Goal: Task Accomplishment & Management: Use online tool/utility

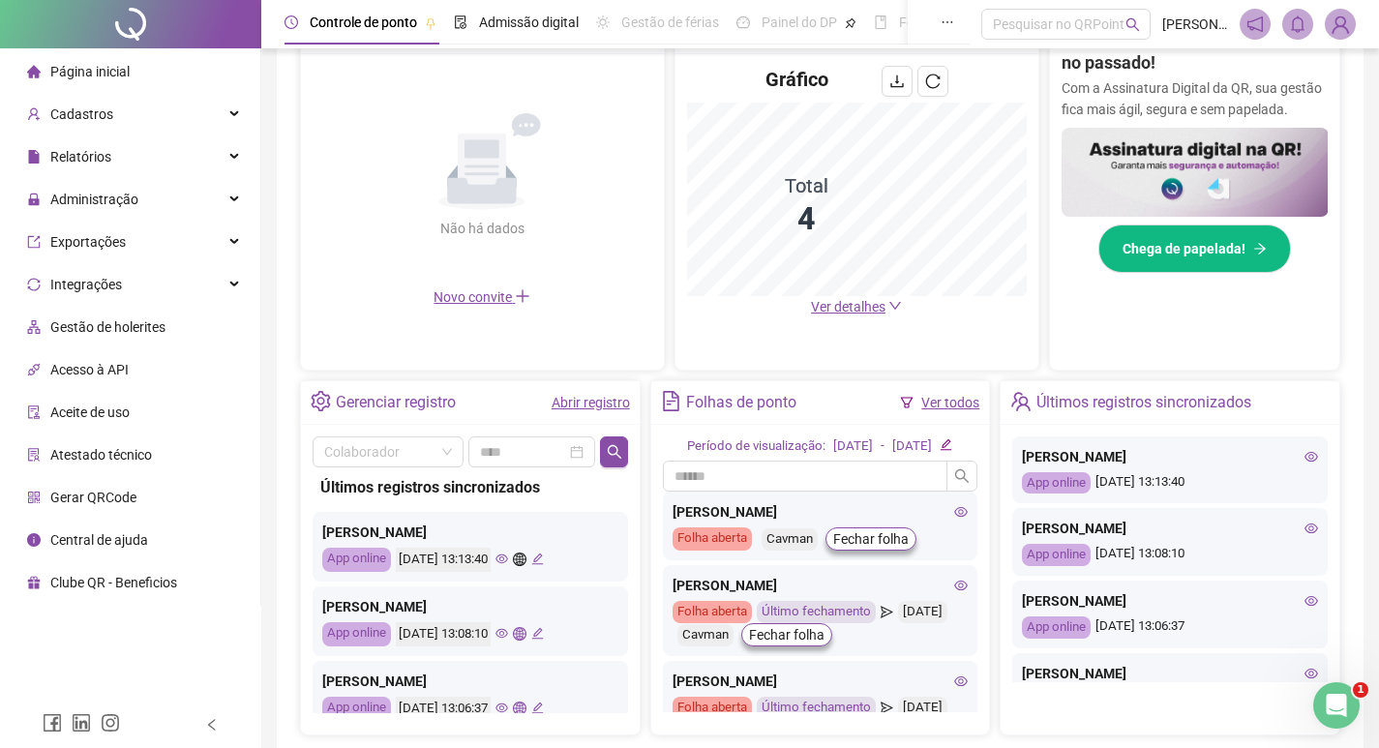
scroll to position [531, 0]
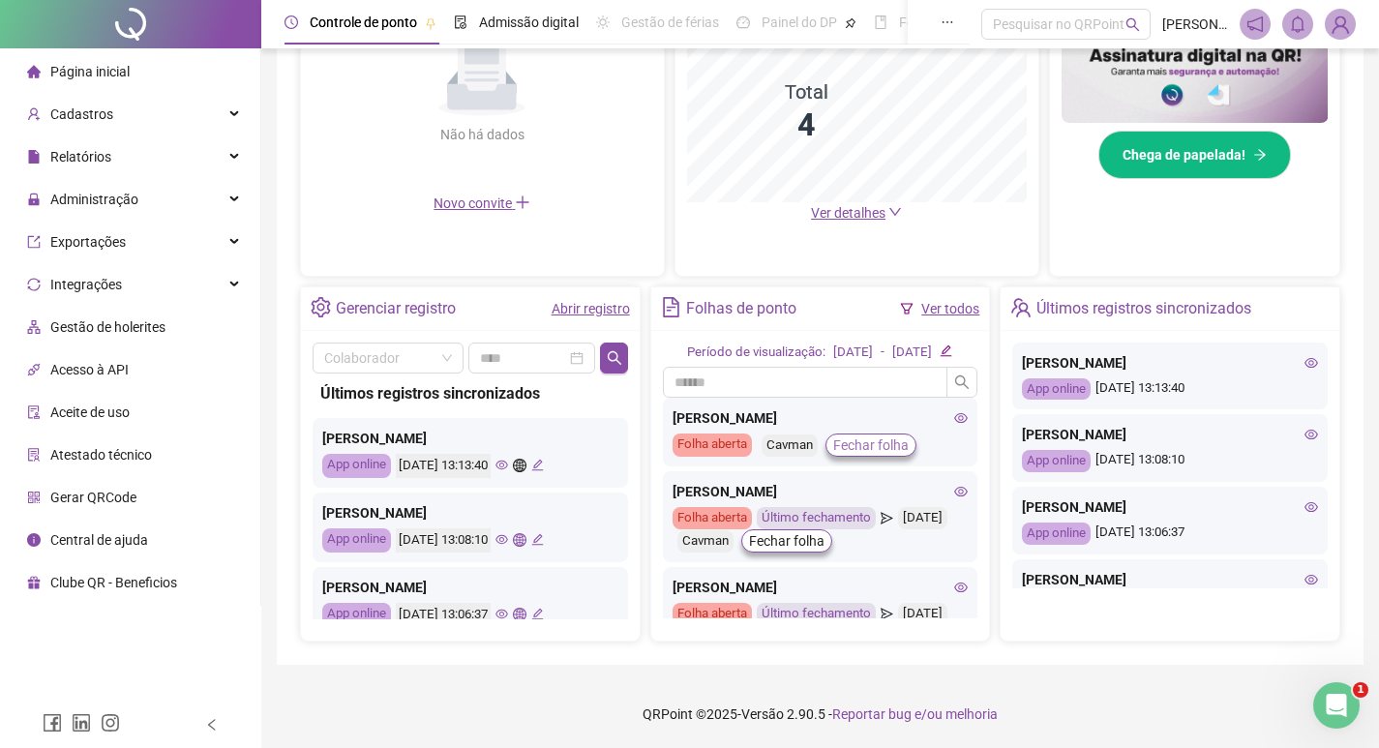
click at [855, 446] on span "Fechar folha" at bounding box center [870, 444] width 75 height 21
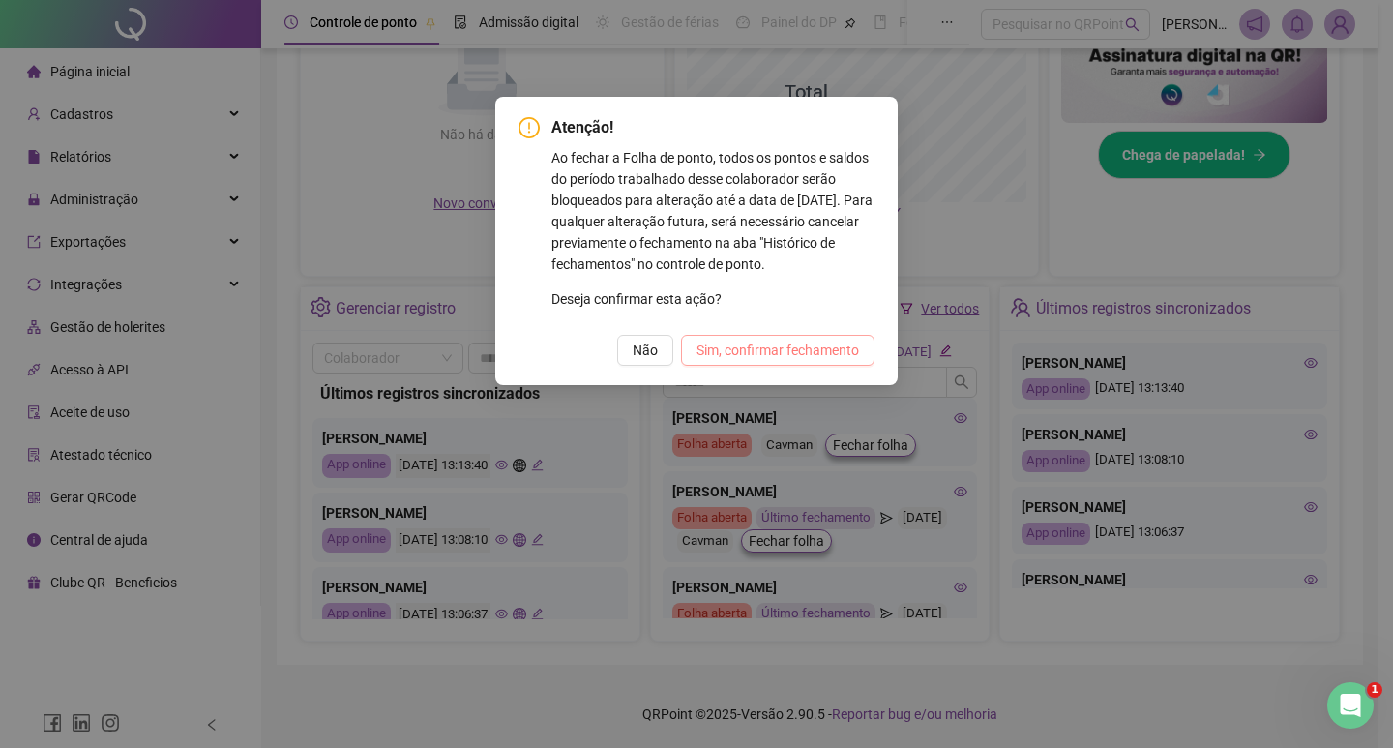
click at [786, 353] on span "Sim, confirmar fechamento" at bounding box center [778, 350] width 163 height 21
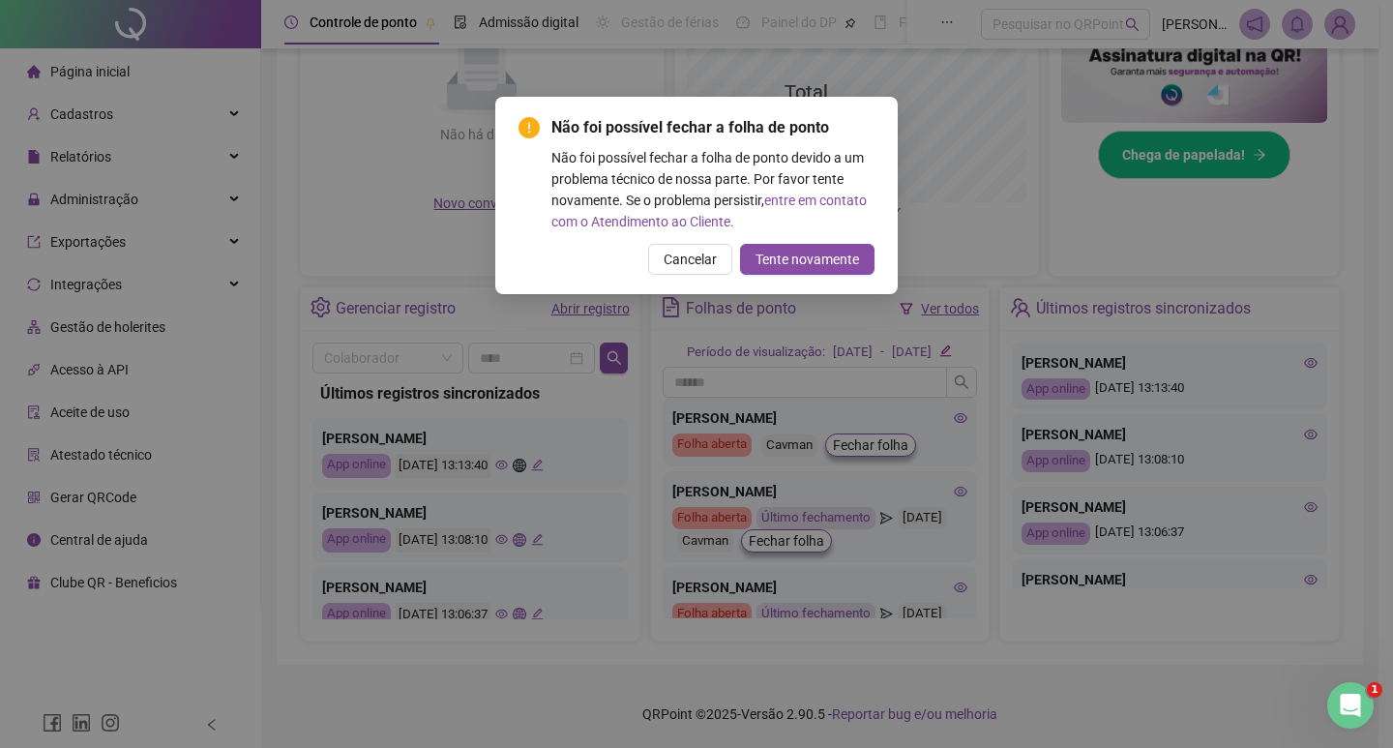
click at [816, 226] on div "Não foi possível fechar a folha de ponto devido a um problema técnico de nossa …" at bounding box center [713, 189] width 323 height 85
click at [820, 252] on span "Tente novamente" at bounding box center [808, 259] width 104 height 21
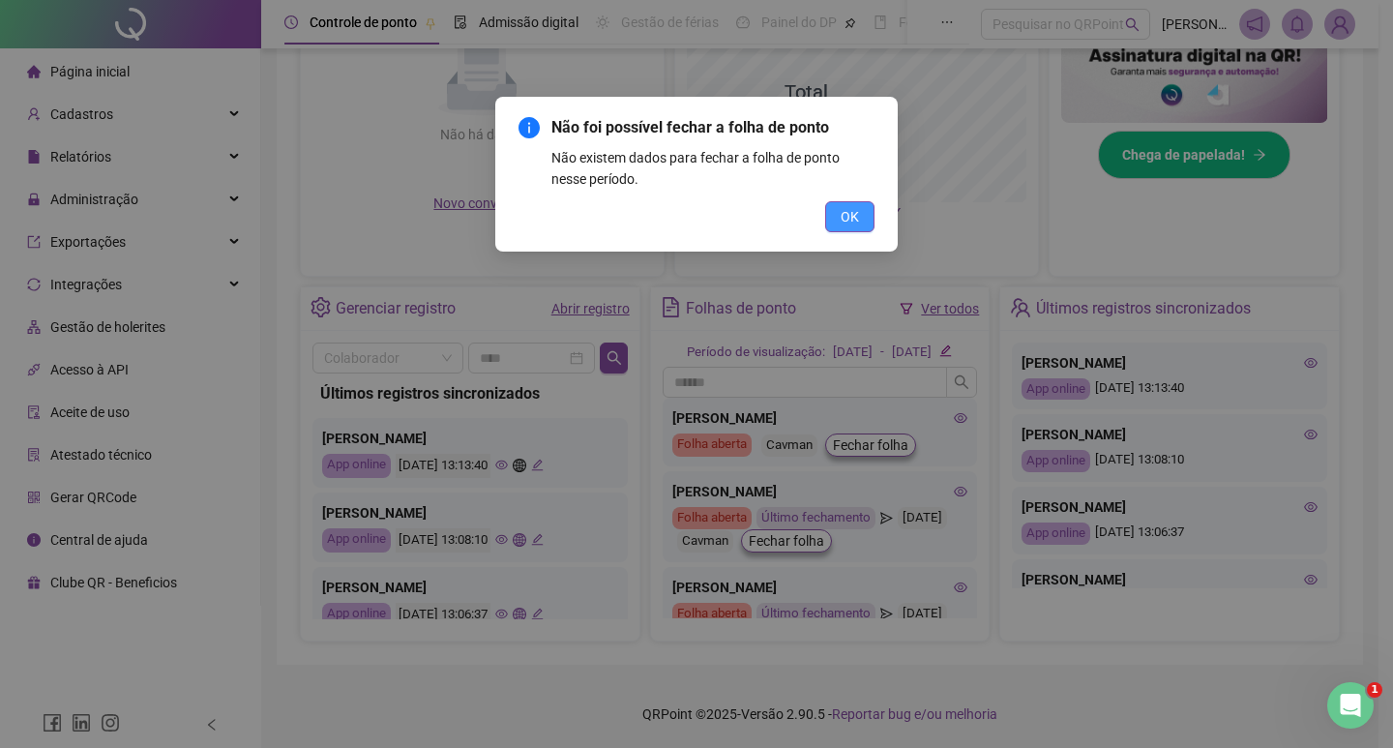
click at [841, 211] on span "OK" at bounding box center [850, 216] width 18 height 21
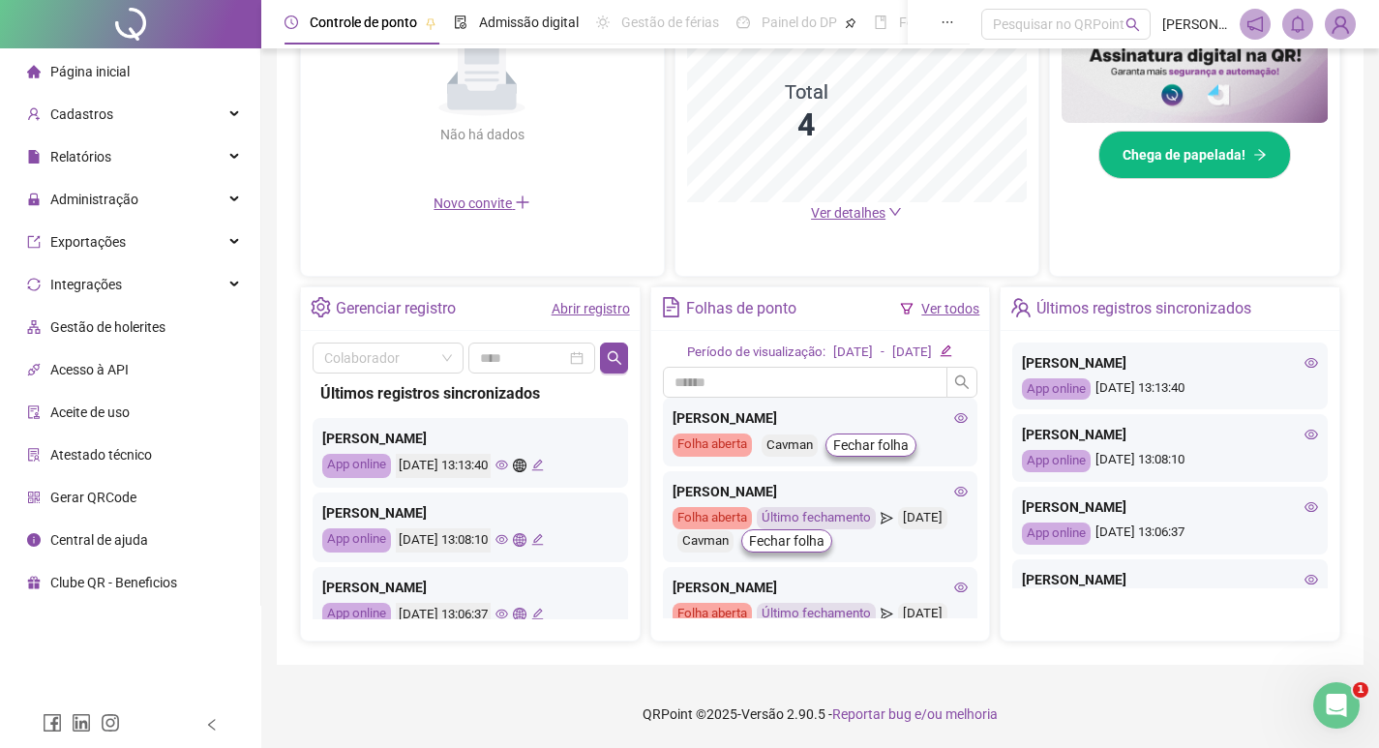
click at [954, 418] on icon "eye" at bounding box center [961, 418] width 14 height 14
click at [824, 539] on span "Fechar folha" at bounding box center [786, 540] width 75 height 21
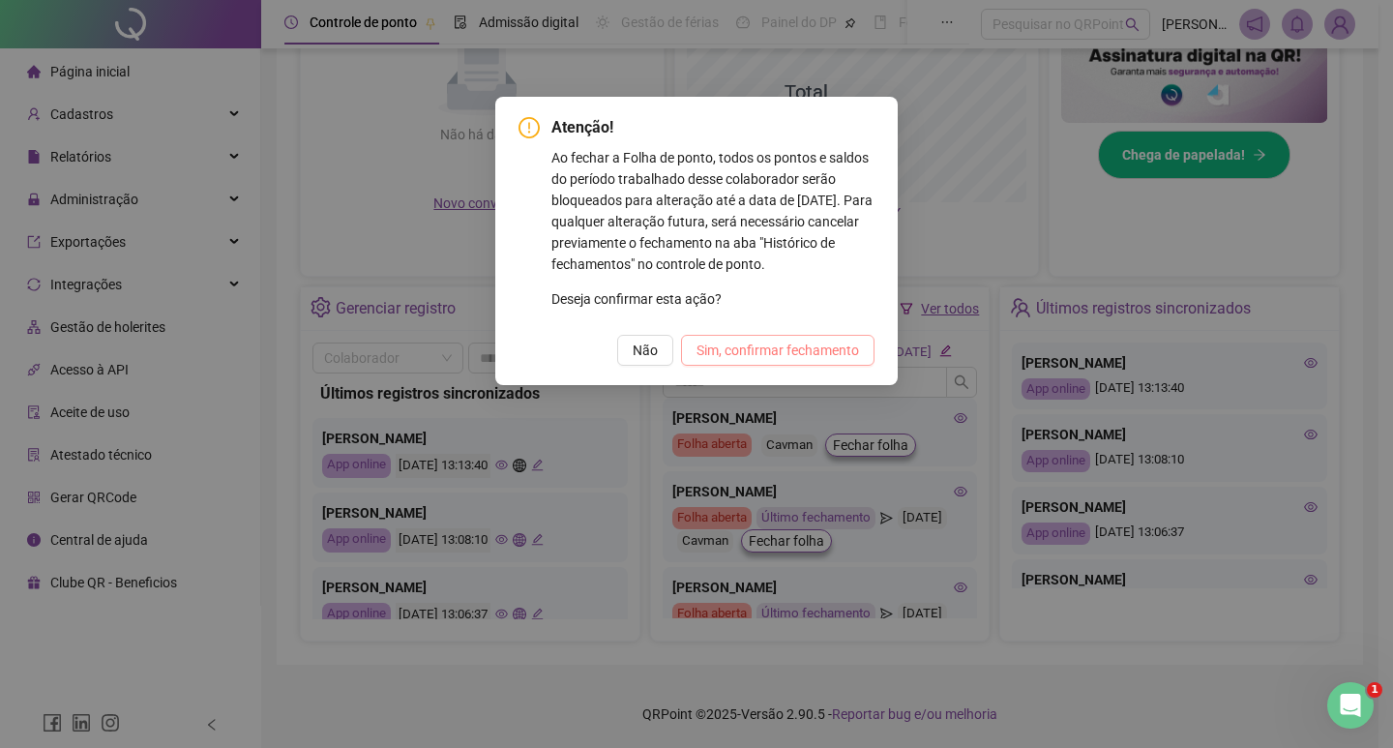
click at [765, 348] on span "Sim, confirmar fechamento" at bounding box center [778, 350] width 163 height 21
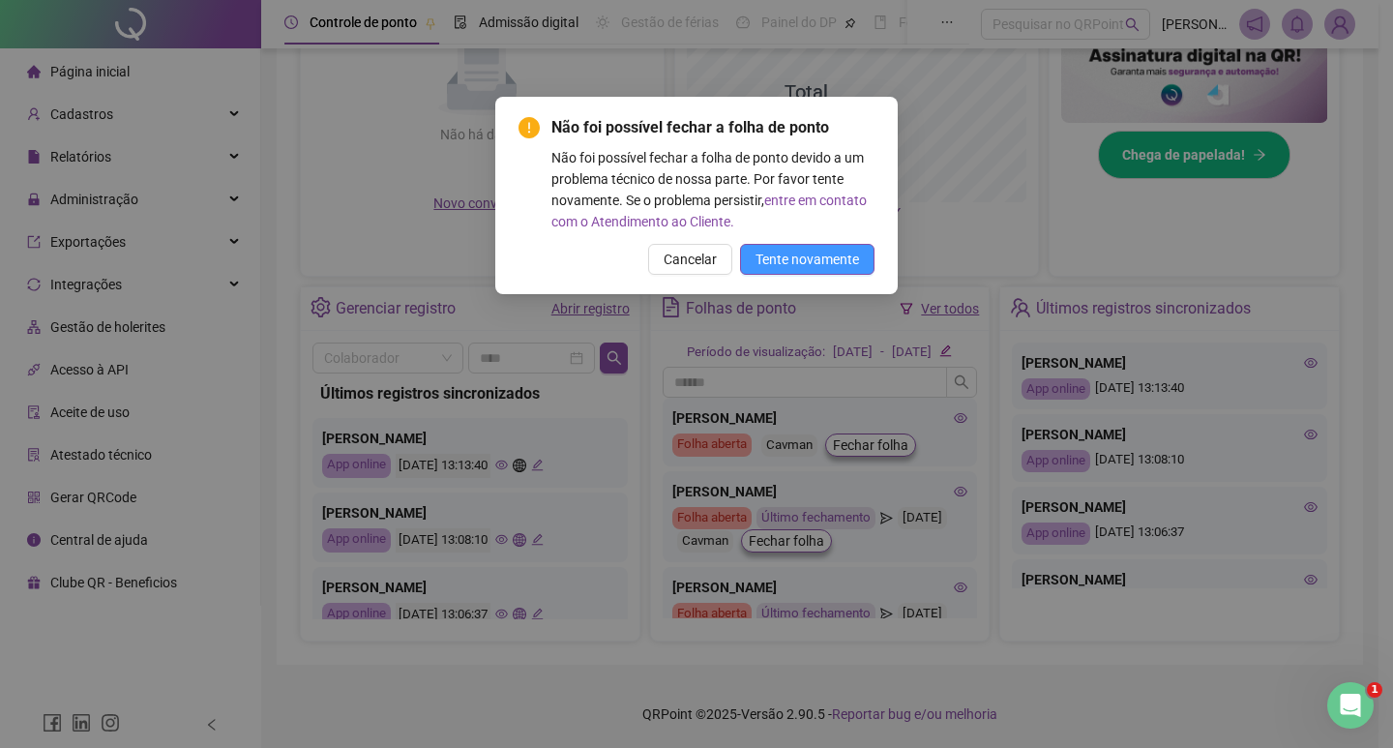
click at [798, 244] on button "Tente novamente" at bounding box center [807, 259] width 135 height 31
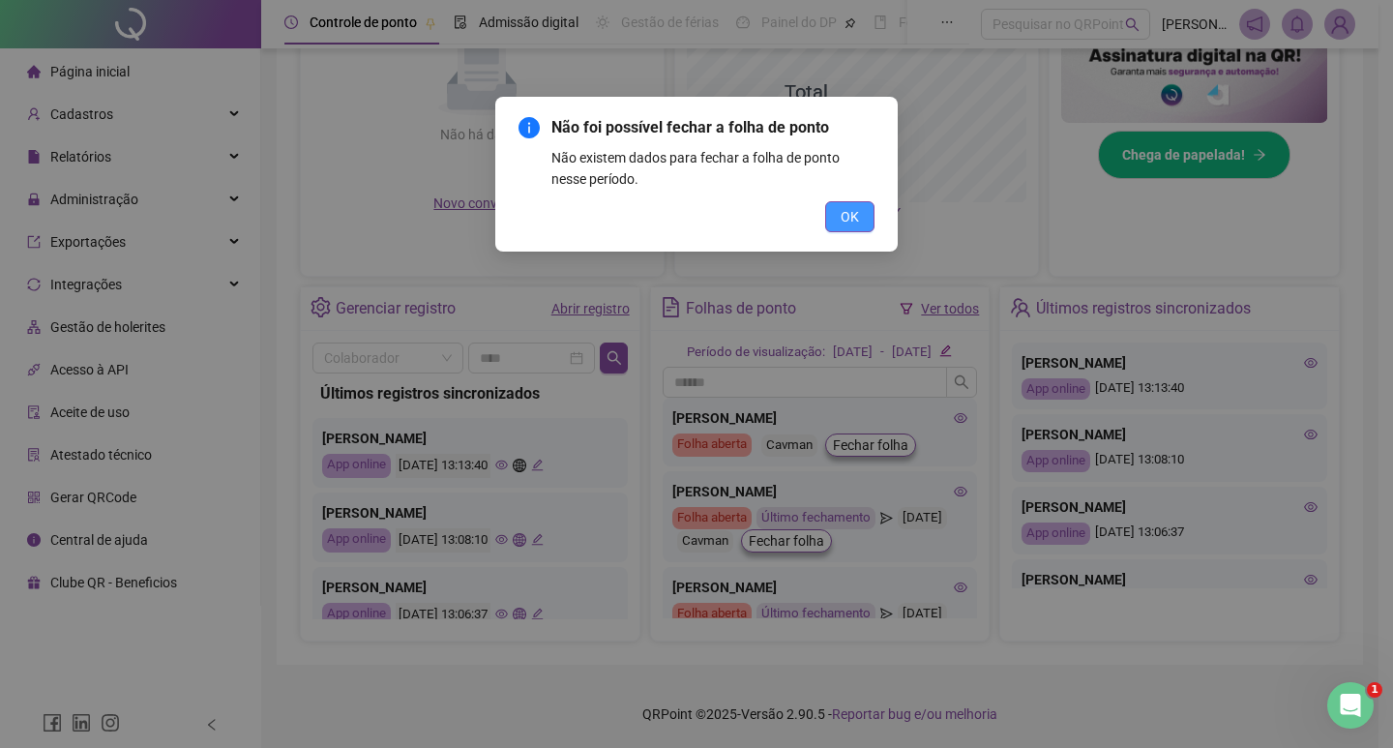
click at [853, 221] on span "OK" at bounding box center [850, 216] width 18 height 21
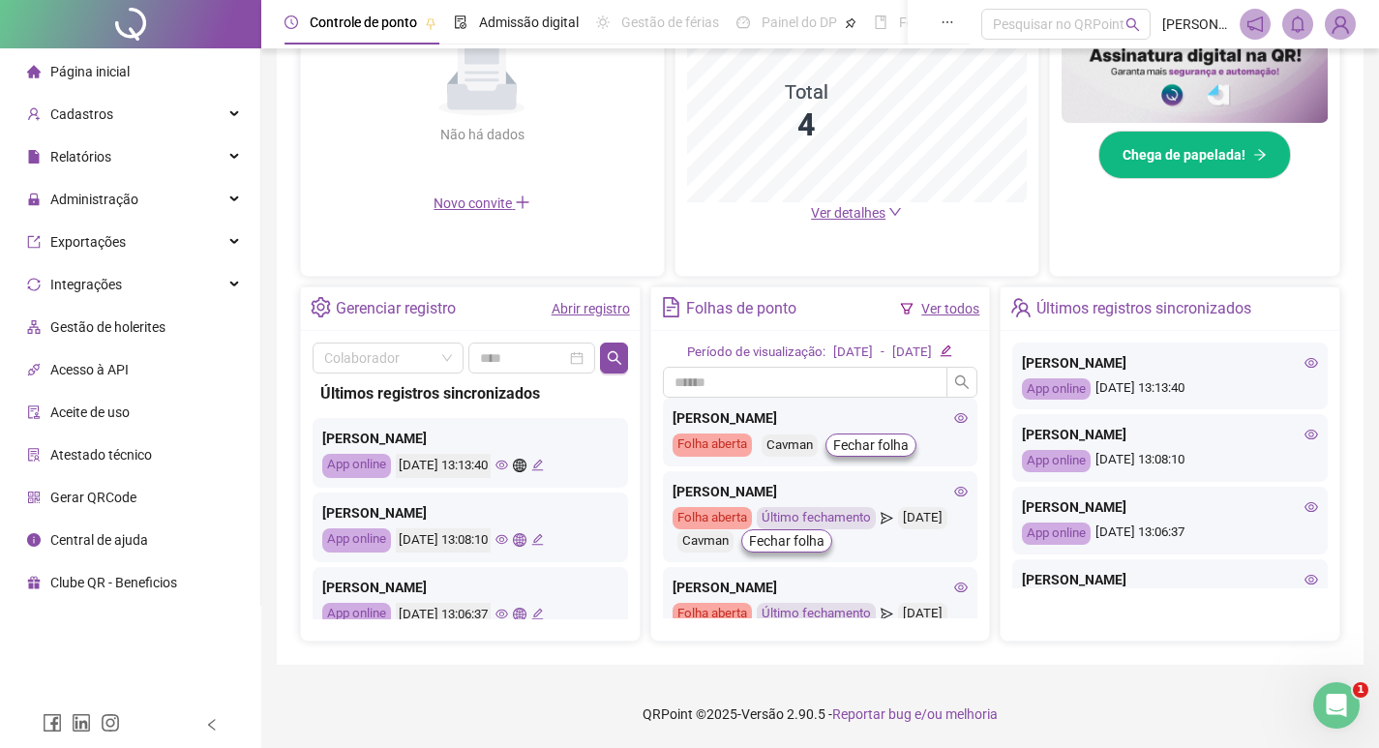
scroll to position [144, 0]
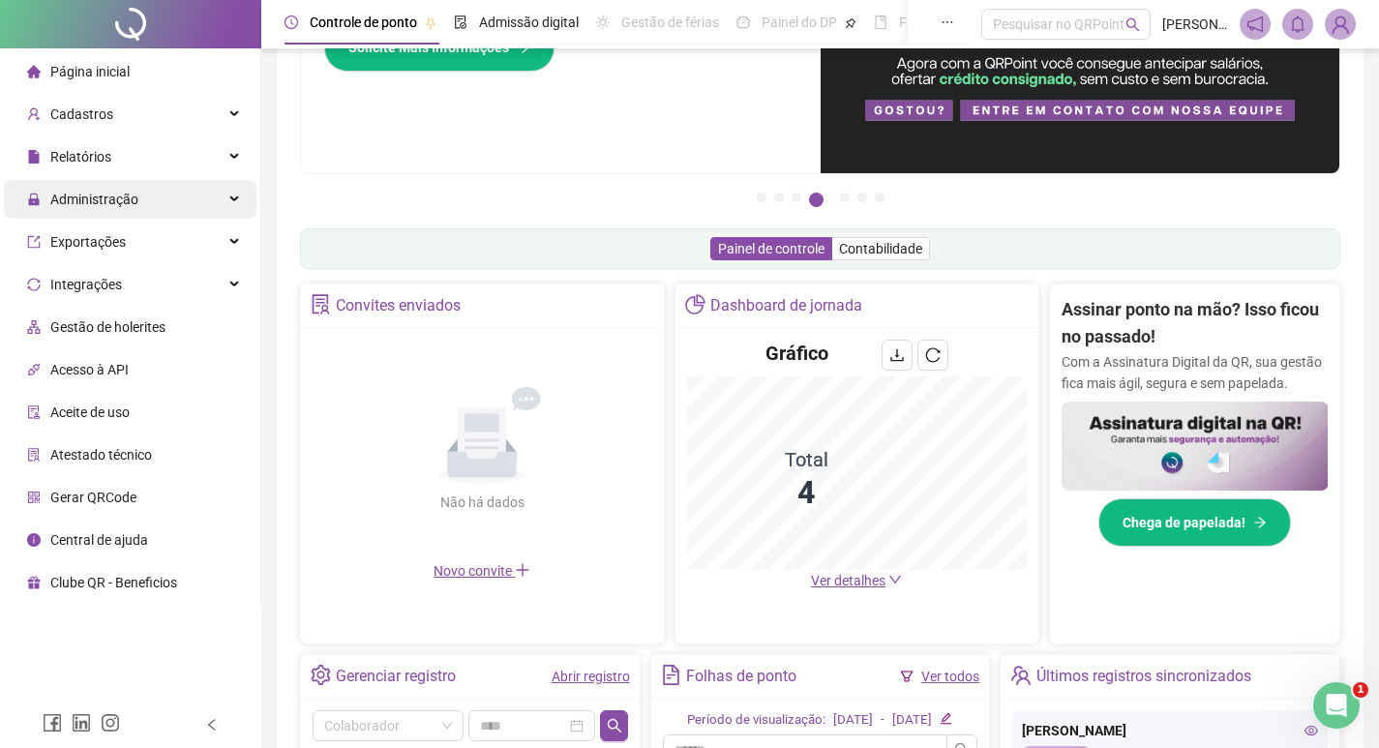
click at [53, 200] on span "Administração" at bounding box center [94, 199] width 88 height 15
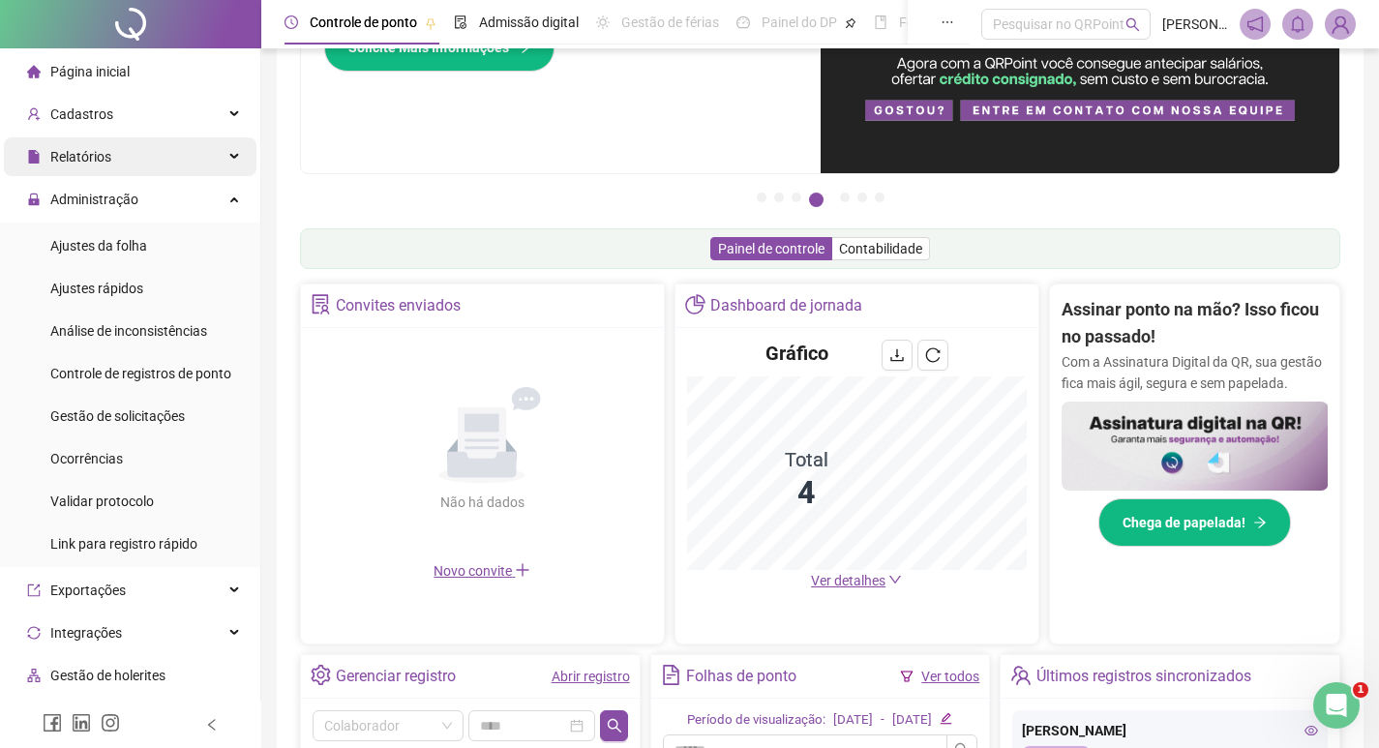
click at [101, 141] on span "Relatórios" at bounding box center [69, 156] width 84 height 39
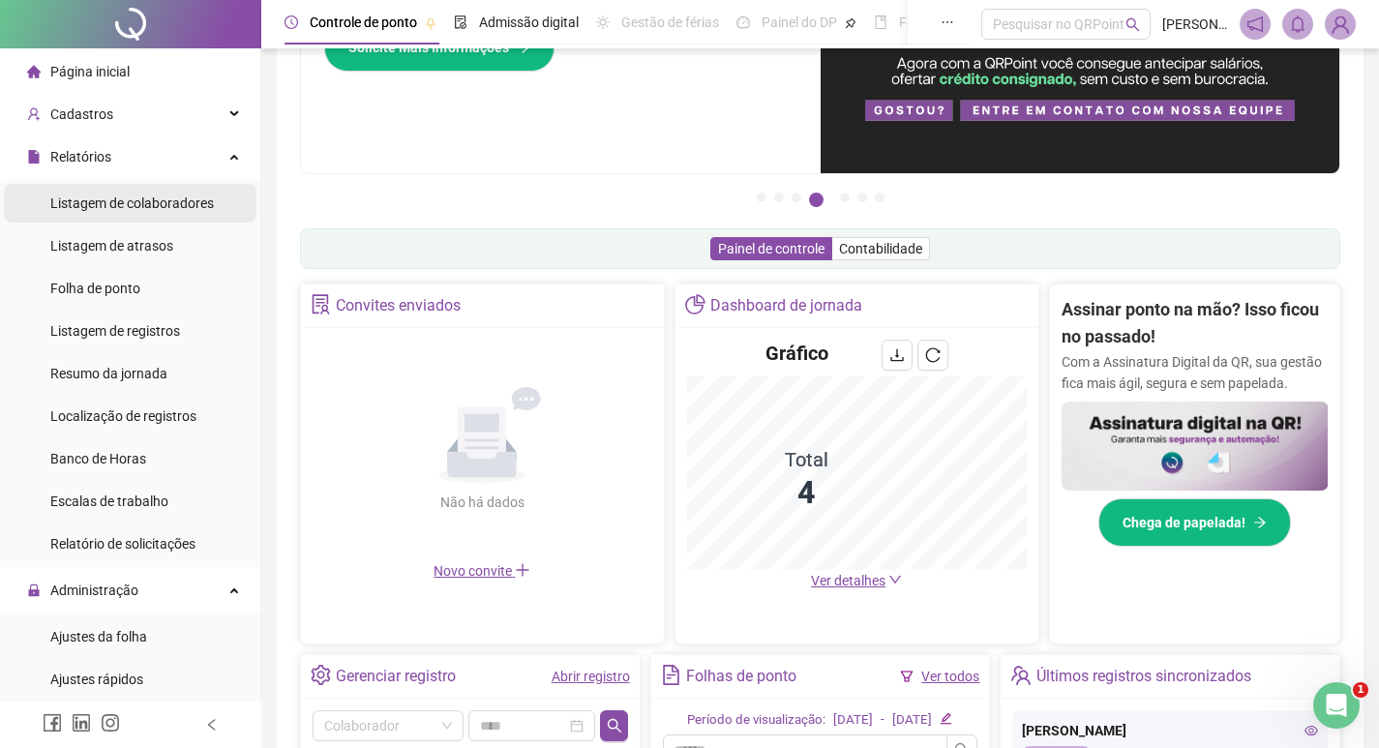
click at [156, 209] on span "Listagem de colaboradores" at bounding box center [132, 202] width 164 height 15
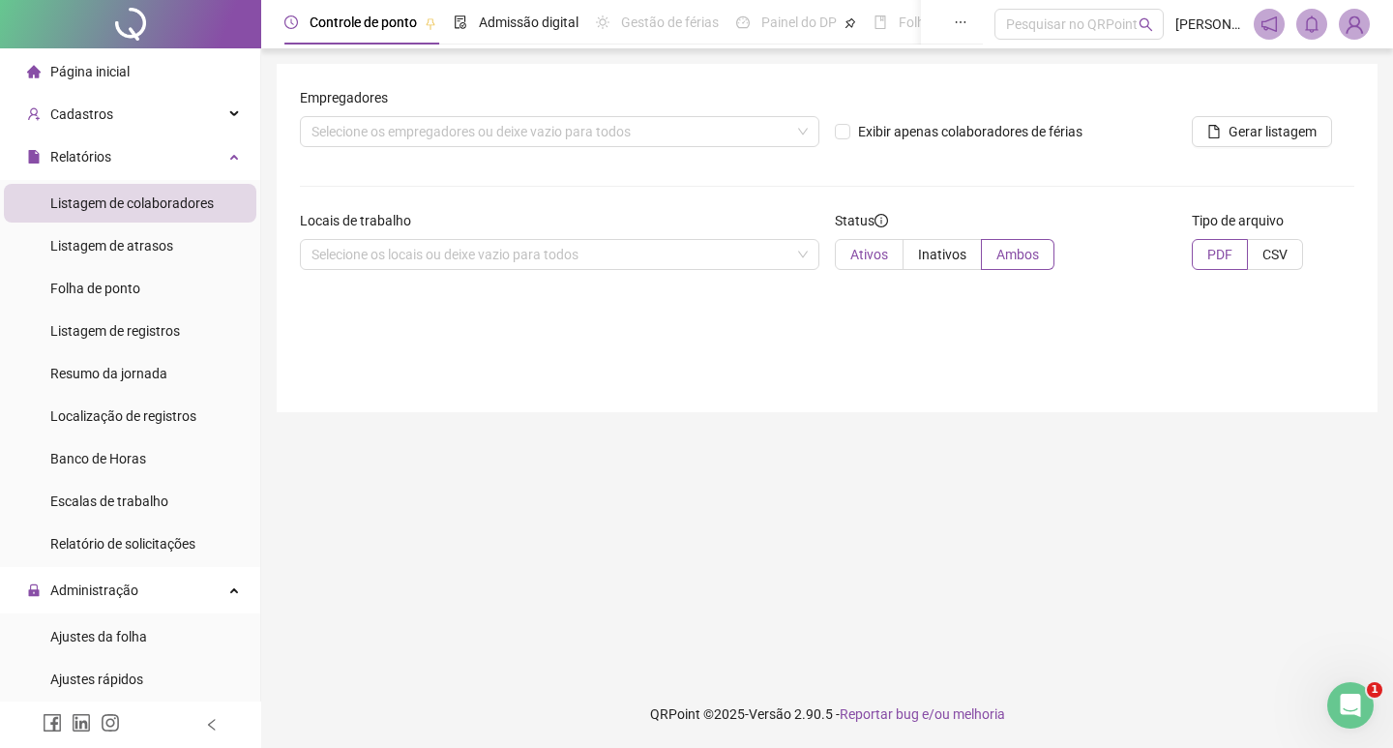
click at [881, 256] on span "Ativos" at bounding box center [870, 254] width 38 height 15
click at [727, 260] on div "Selecione os locais ou deixe vazio para todos" at bounding box center [560, 254] width 520 height 31
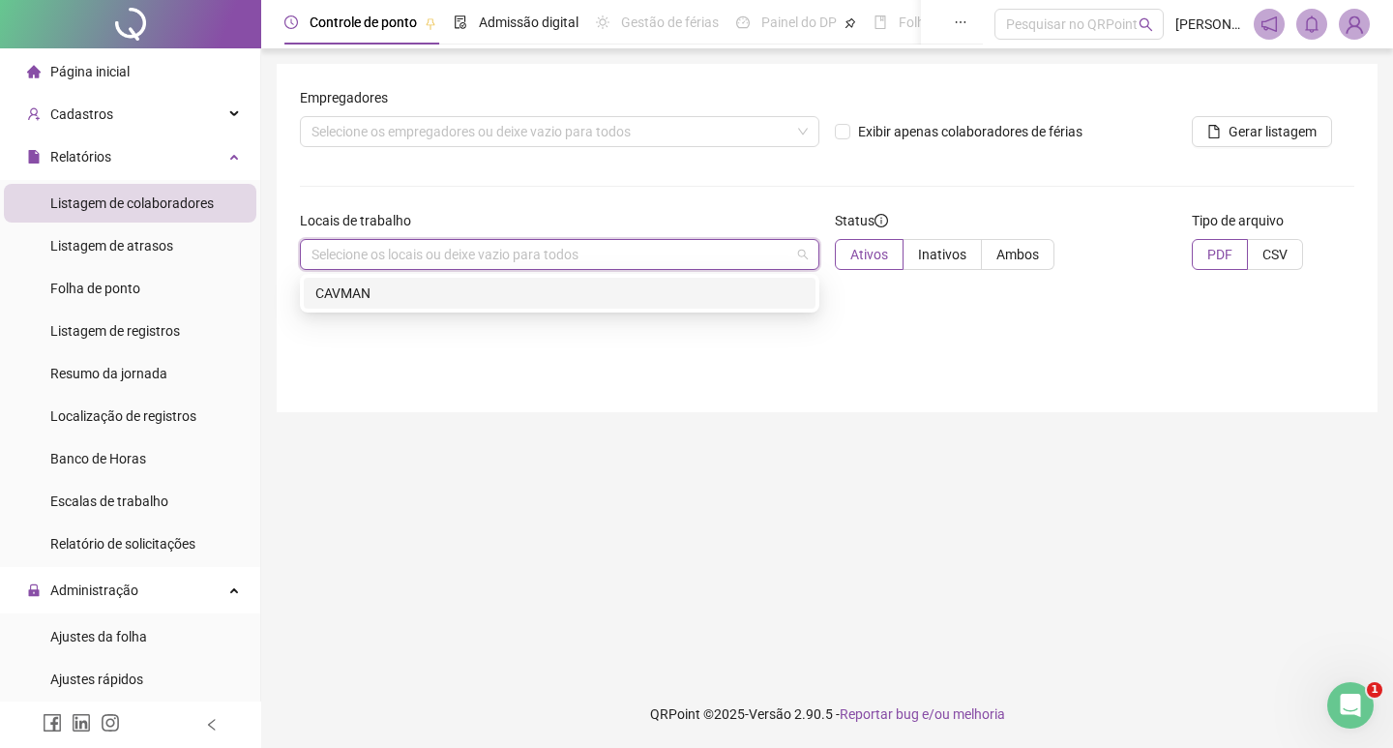
click at [718, 285] on div "CAVMAN" at bounding box center [559, 293] width 489 height 21
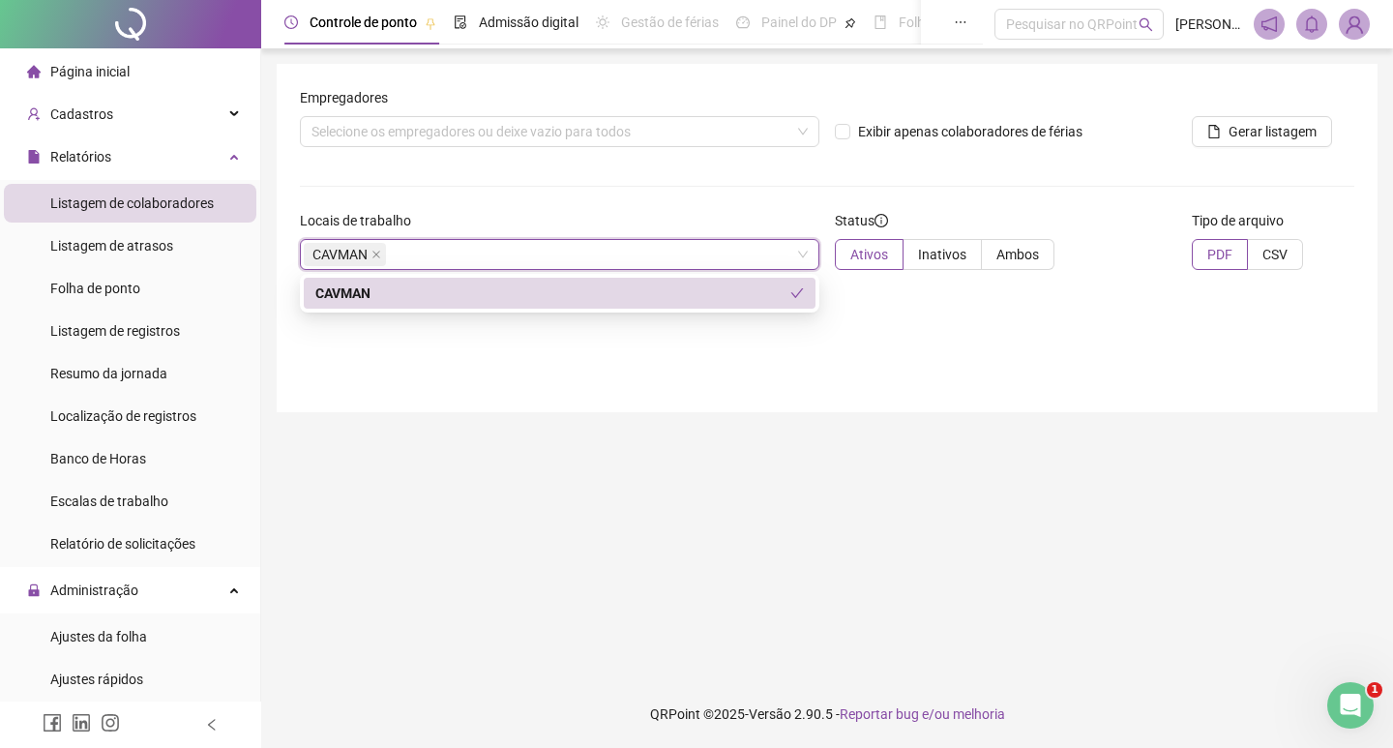
click at [601, 455] on main "Empregadores Selecione os empregadores ou deixe vazio para todos Exibir apenas …" at bounding box center [827, 364] width 1101 height 601
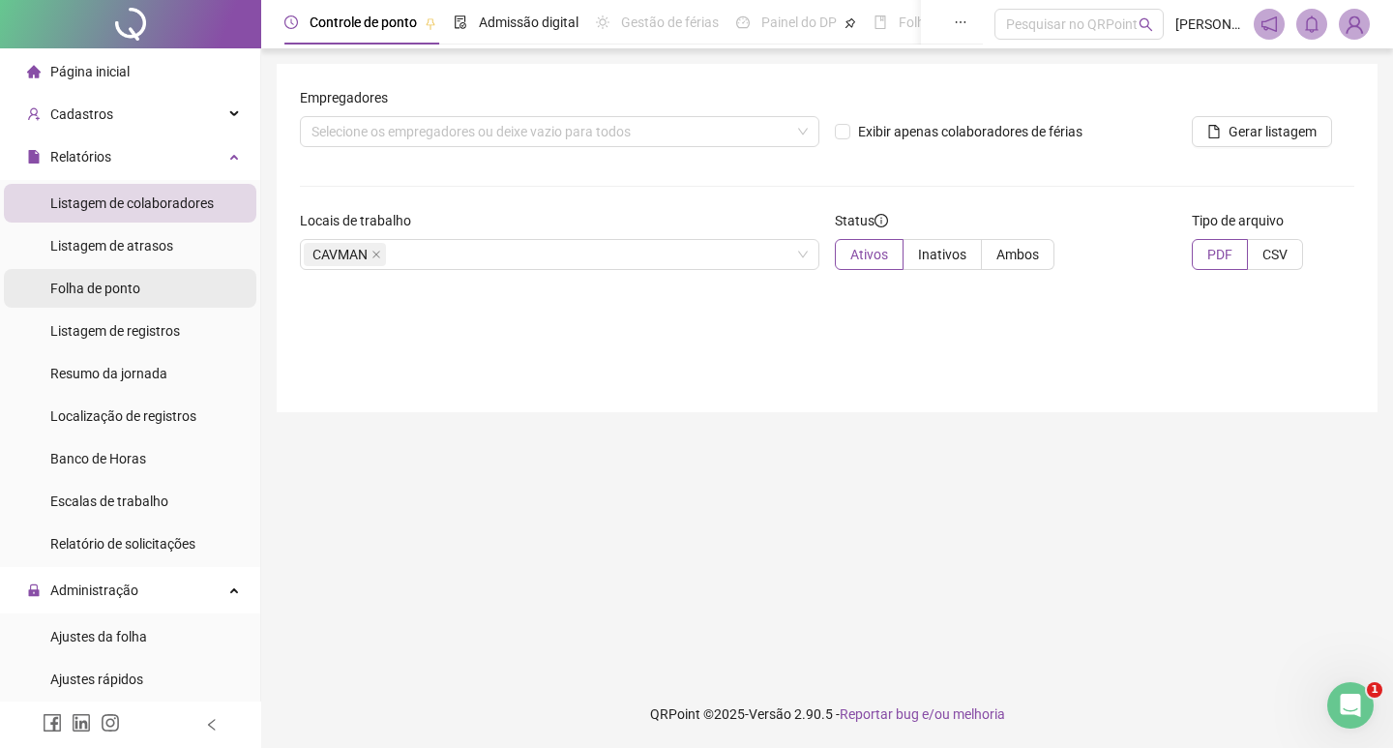
click at [126, 290] on span "Folha de ponto" at bounding box center [95, 288] width 90 height 15
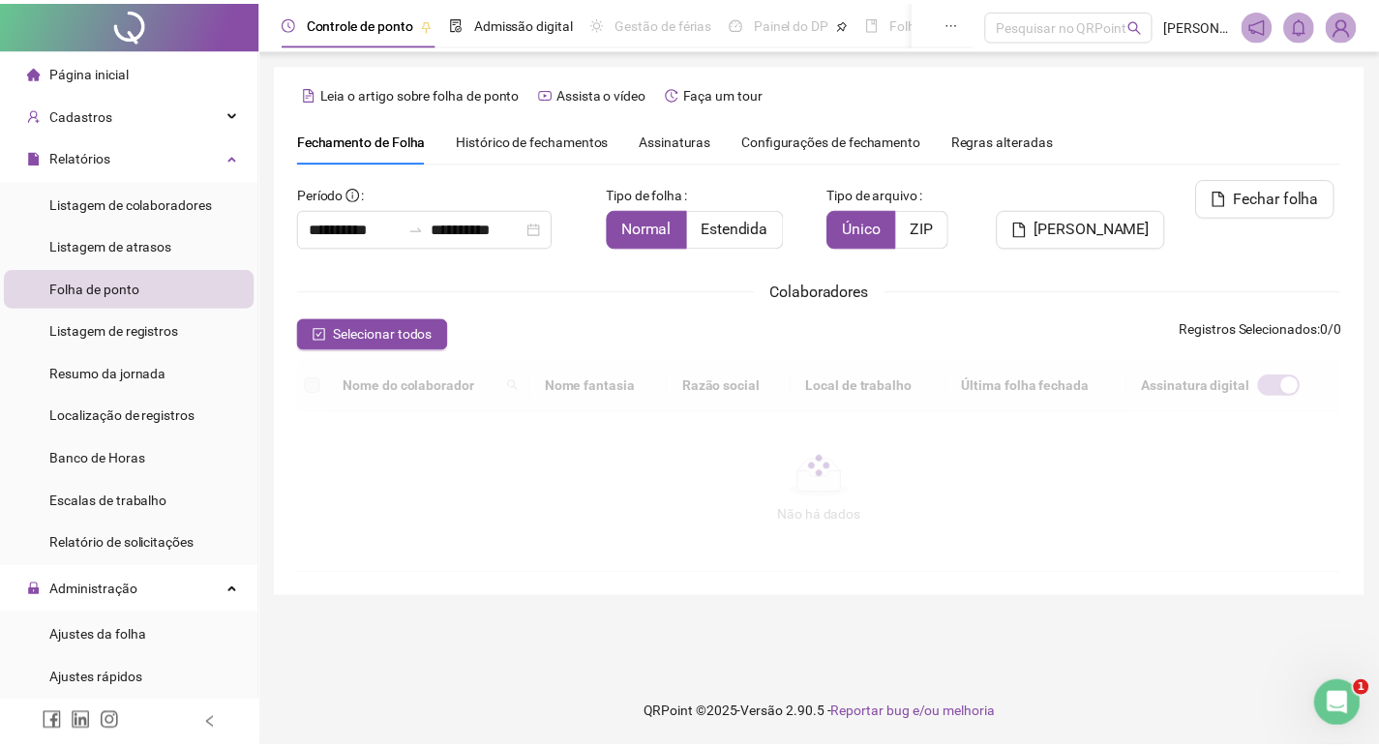
scroll to position [12, 0]
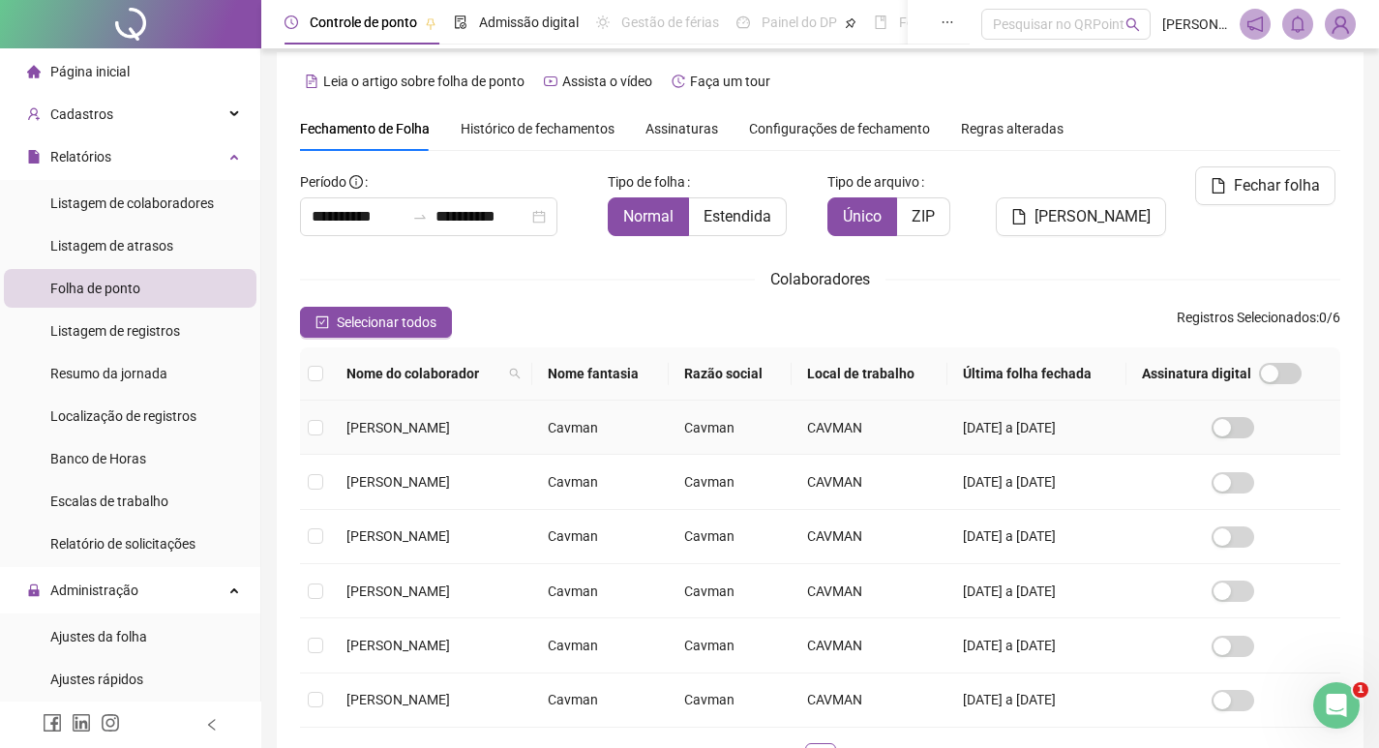
click at [337, 446] on td "[PERSON_NAME]" at bounding box center [431, 428] width 201 height 54
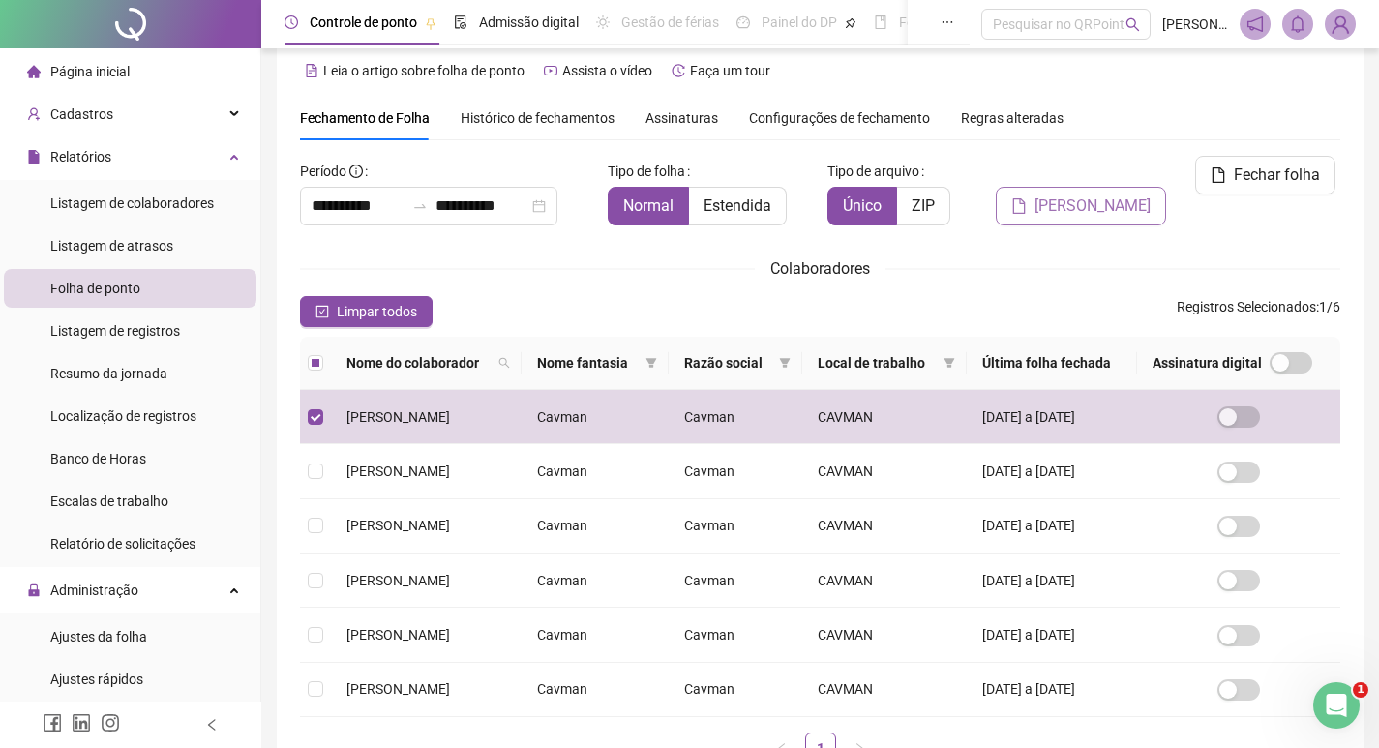
click at [1099, 195] on span "[PERSON_NAME]" at bounding box center [1092, 206] width 116 height 23
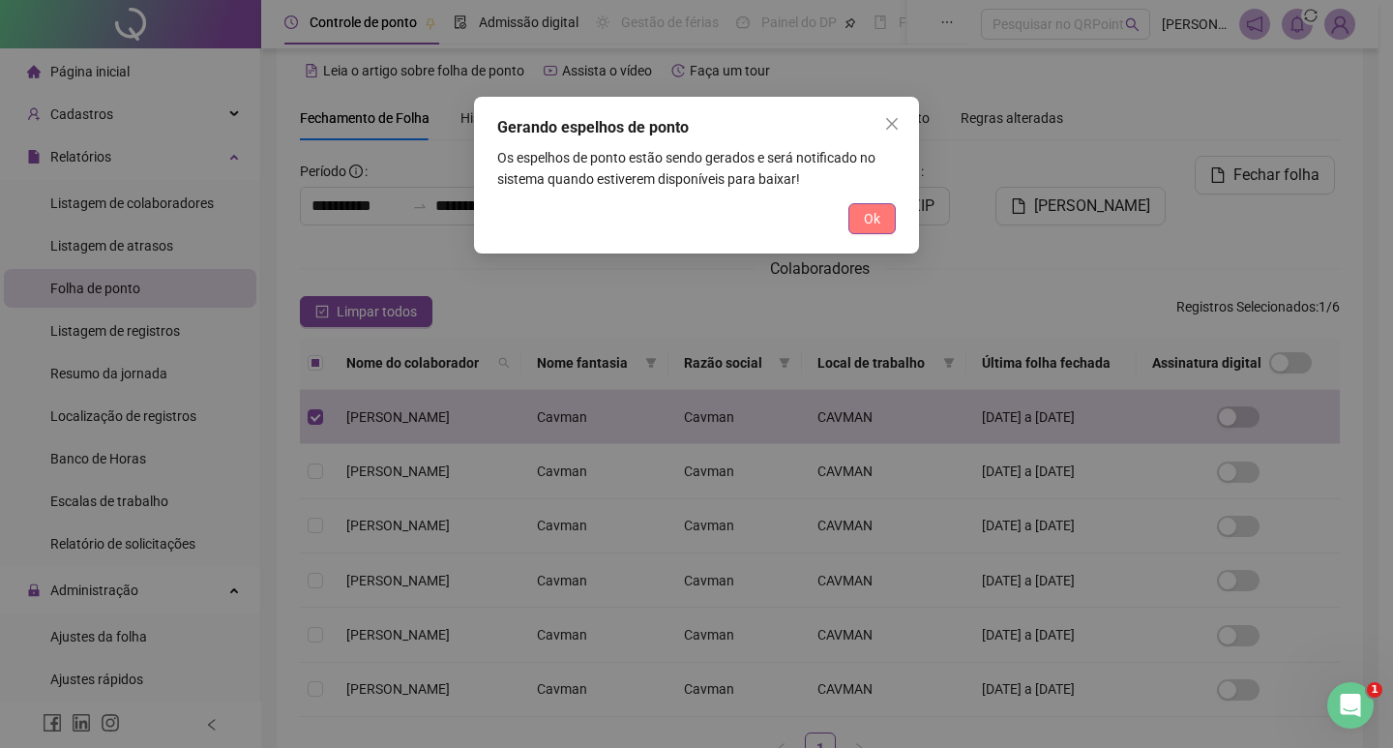
click at [854, 217] on button "Ok" at bounding box center [872, 218] width 47 height 31
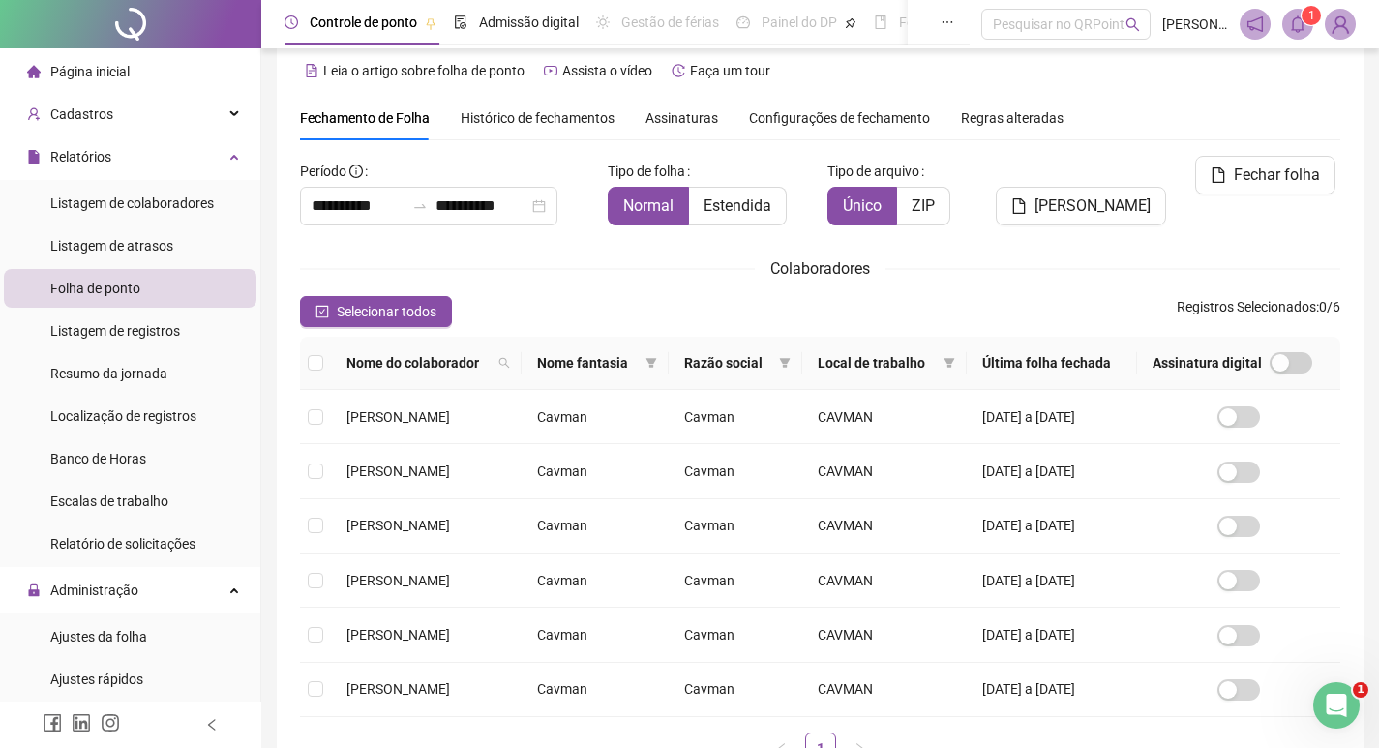
click at [1304, 34] on span at bounding box center [1297, 24] width 31 height 31
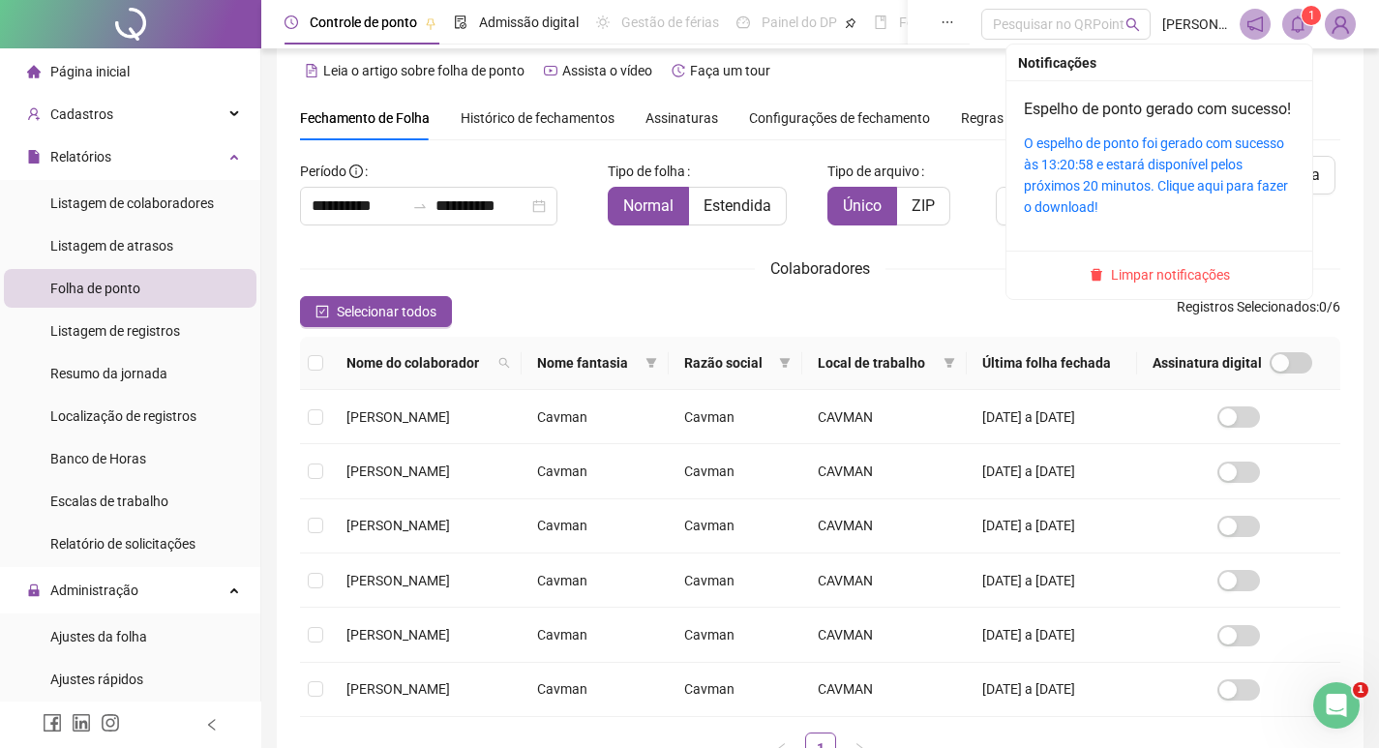
click at [1184, 175] on div "O espelho de ponto foi gerado com sucesso às 13:20:58 e estará disponível pelos…" at bounding box center [1159, 175] width 271 height 85
click at [1172, 195] on link "O espelho de ponto foi gerado com sucesso às 13:20:58 e estará disponível pelos…" at bounding box center [1156, 174] width 264 height 79
